Goal: Find specific page/section: Find specific page/section

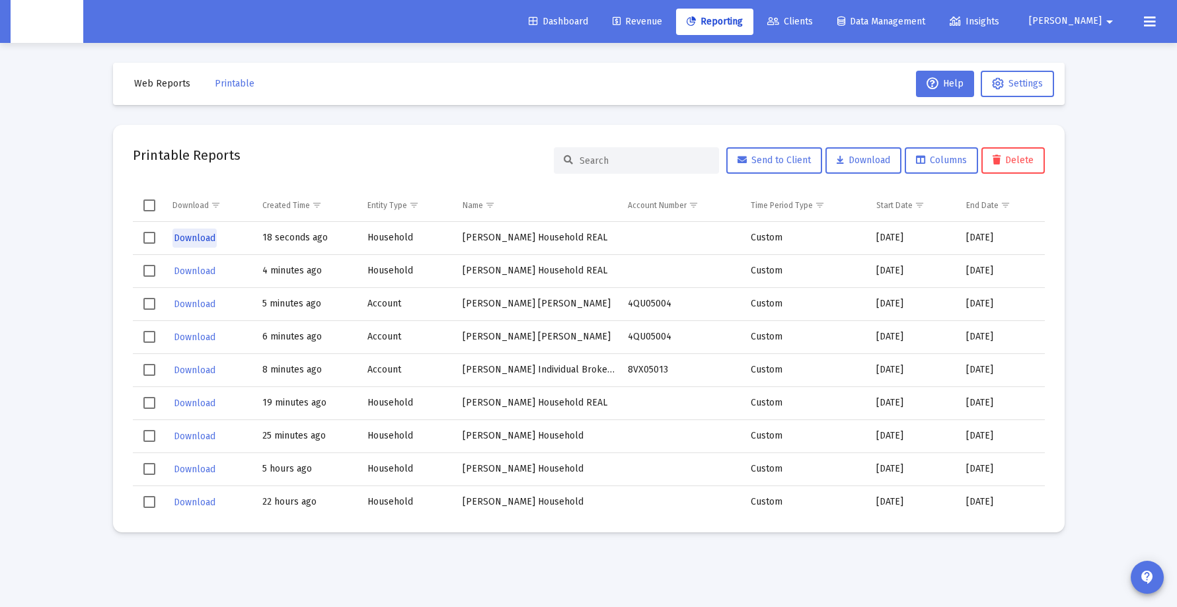
click at [207, 236] on span "Download" at bounding box center [195, 238] width 42 height 11
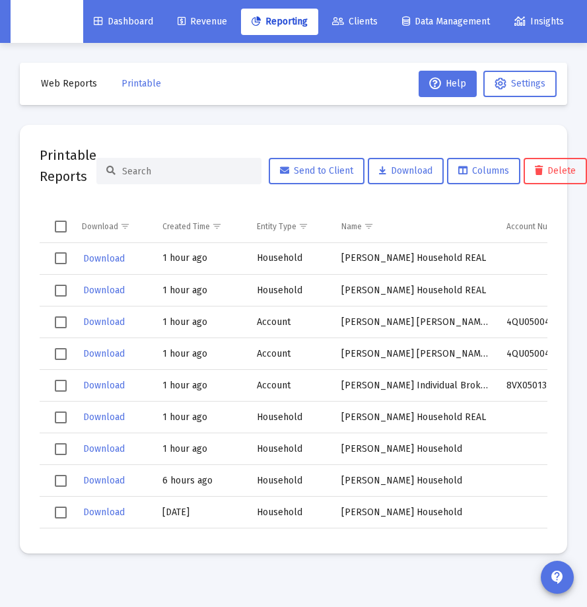
click at [342, 25] on icon at bounding box center [338, 21] width 12 height 9
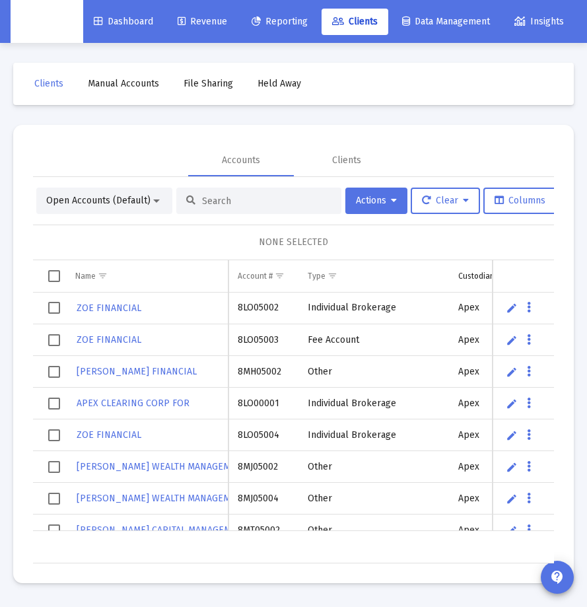
click at [206, 201] on input at bounding box center [267, 201] width 130 height 11
type input "dillon"
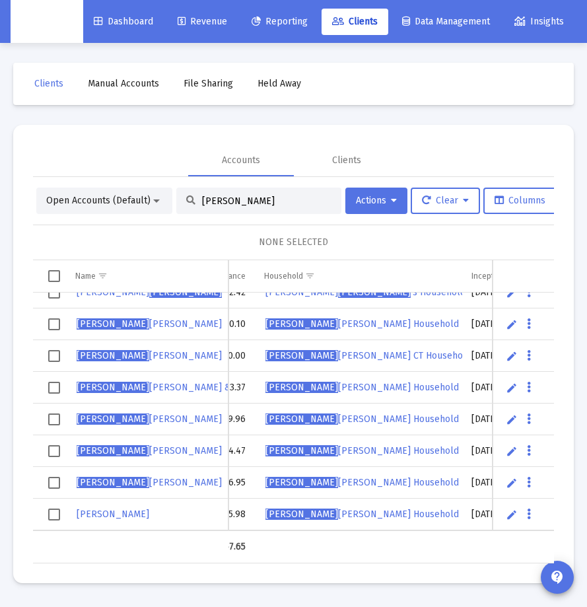
scroll to position [238, 587]
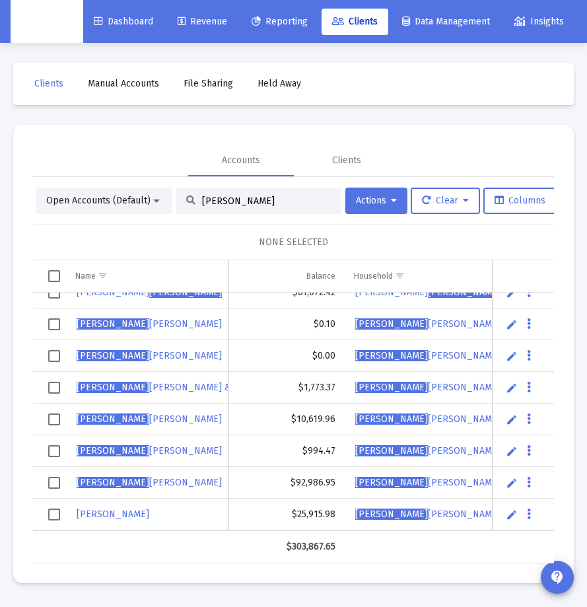
click at [266, 198] on input "dillon" at bounding box center [267, 201] width 130 height 11
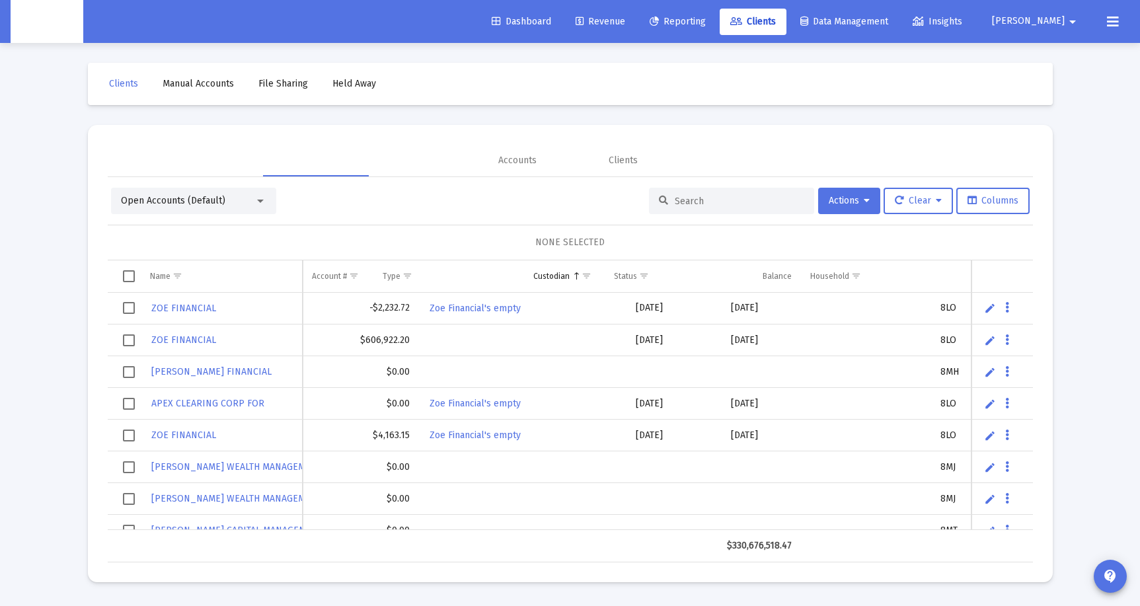
scroll to position [0, 382]
